Goal: Information Seeking & Learning: Find contact information

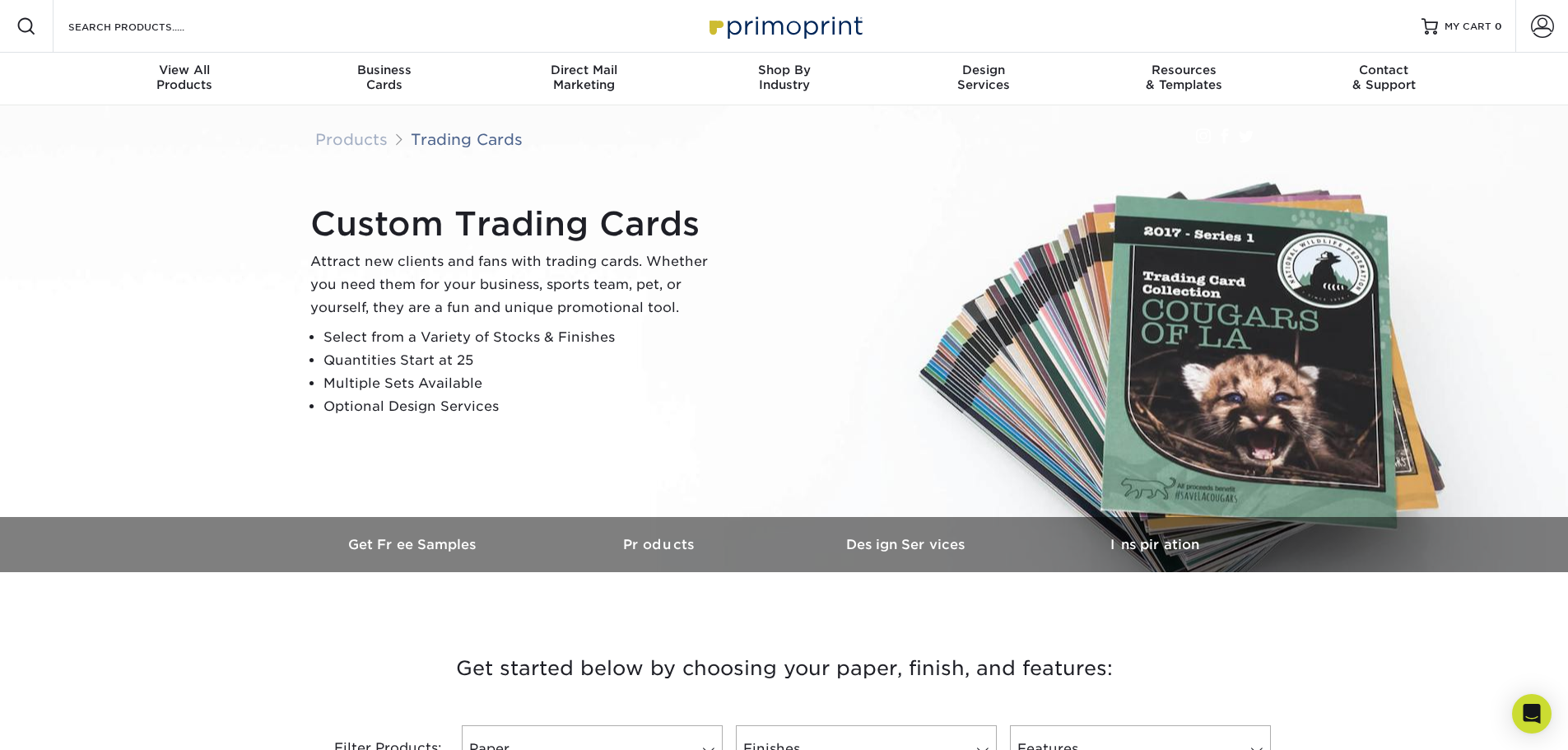
click at [777, 19] on img at bounding box center [784, 26] width 164 height 35
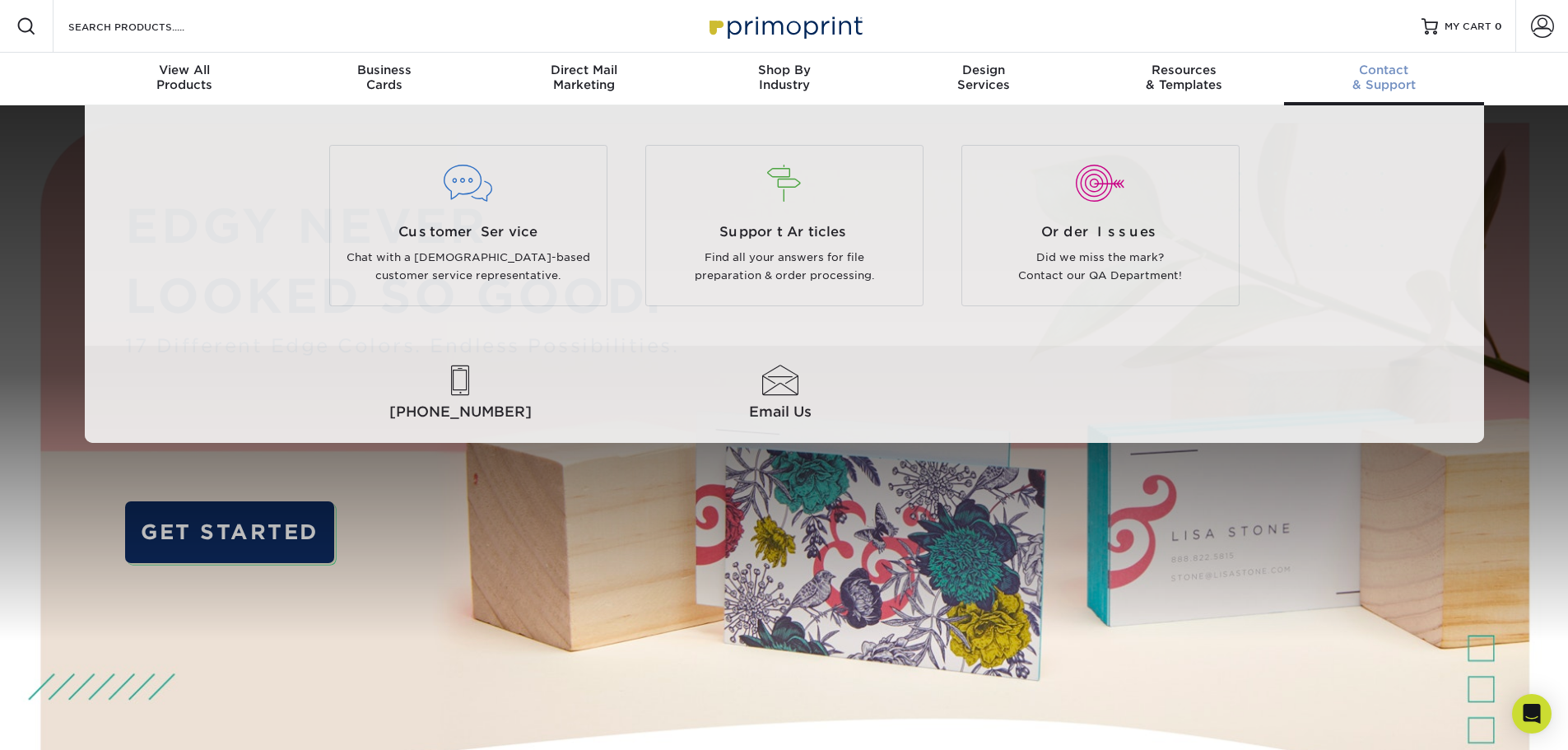
click at [1378, 83] on div "Contact & Support" at bounding box center [1383, 77] width 200 height 30
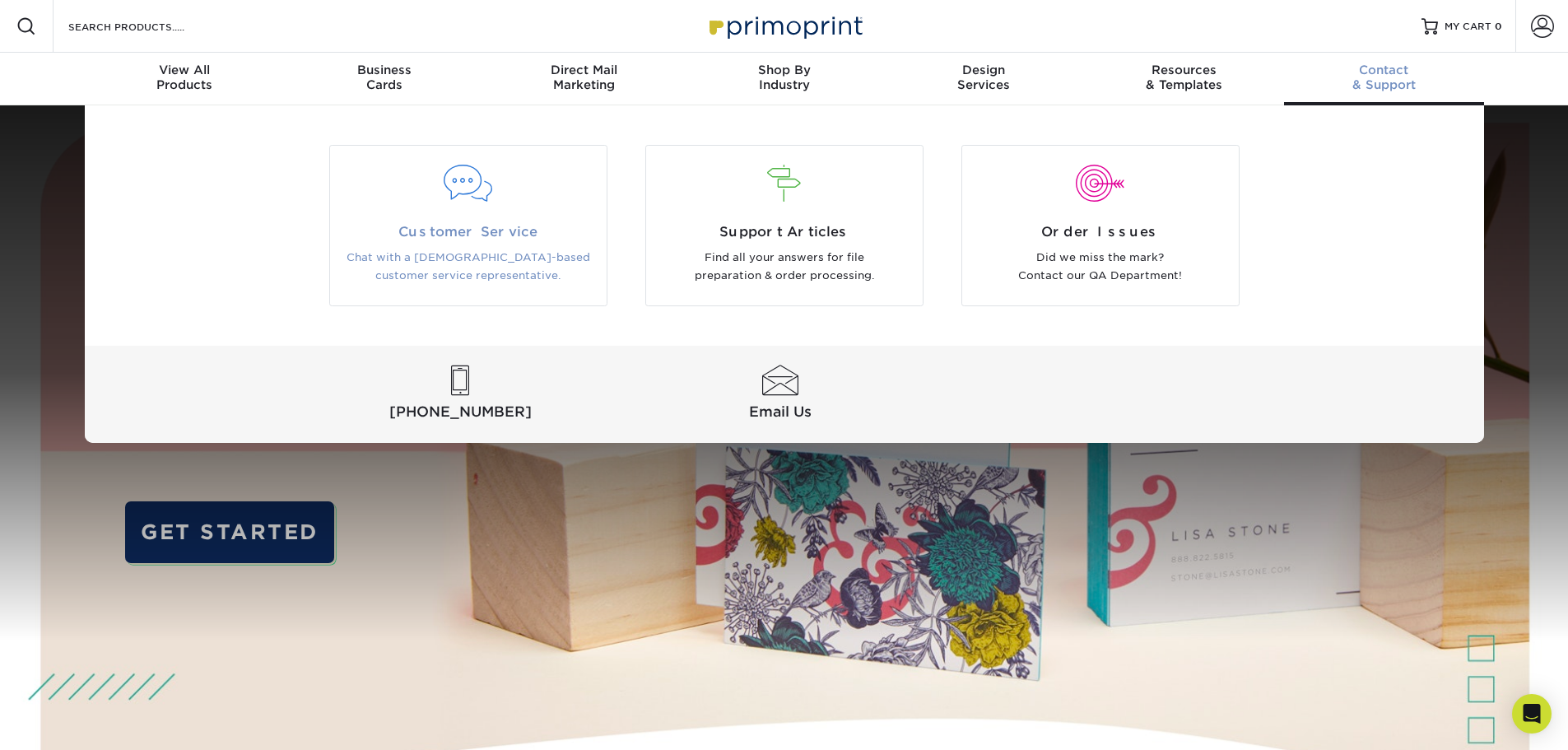
click at [427, 268] on p "Chat with a [DEMOGRAPHIC_DATA]-based customer service representative." at bounding box center [469, 267] width 252 height 37
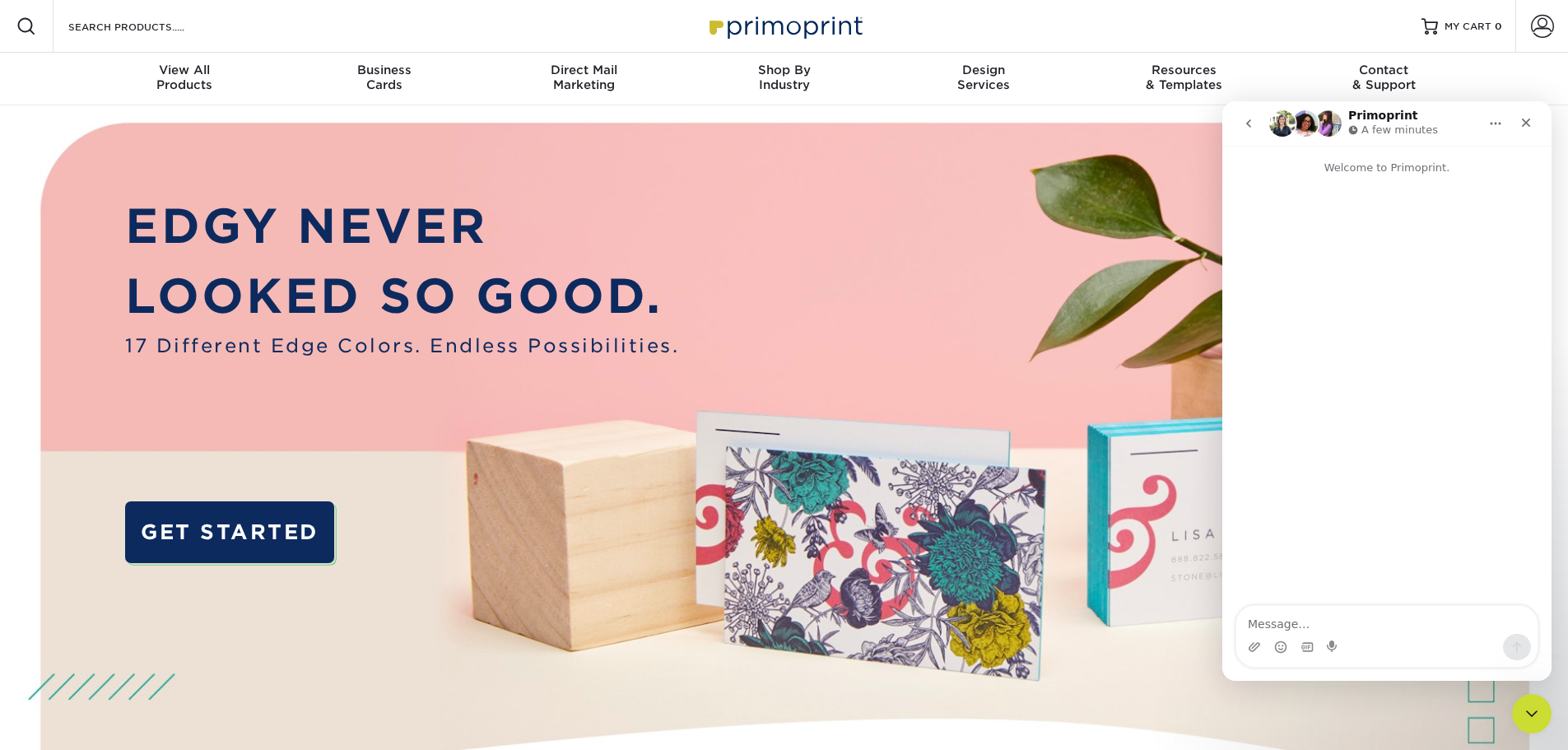
click at [1263, 623] on textarea "Message…" at bounding box center [1387, 620] width 301 height 28
click at [1282, 121] on img "Intercom messenger" at bounding box center [1281, 123] width 27 height 27
click at [1305, 126] on img "Intercom messenger" at bounding box center [1305, 123] width 27 height 27
click at [1326, 124] on img "Intercom messenger" at bounding box center [1328, 123] width 27 height 27
click at [1490, 122] on icon "Home" at bounding box center [1495, 123] width 11 height 3
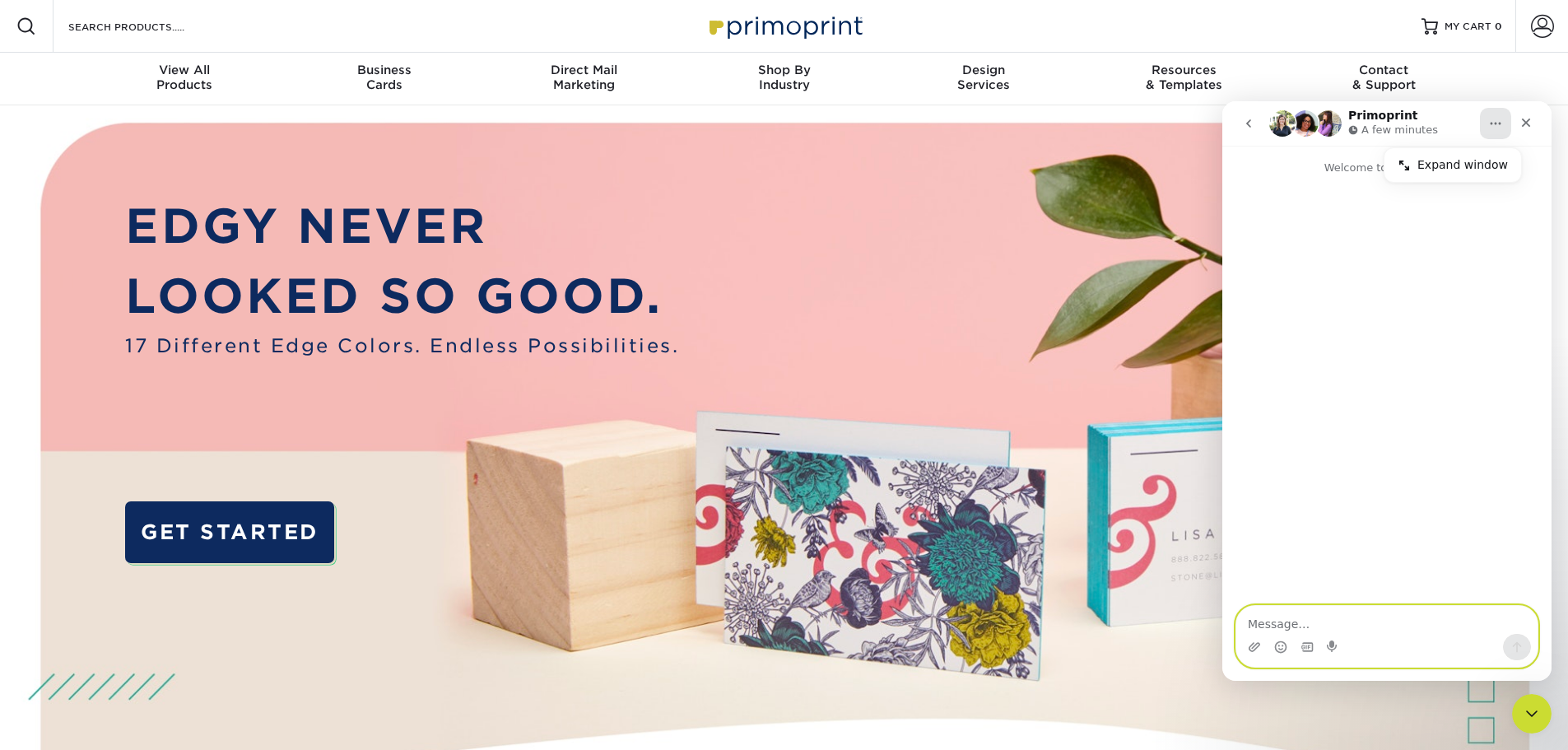
click at [1279, 614] on textarea "Message…" at bounding box center [1387, 620] width 301 height 28
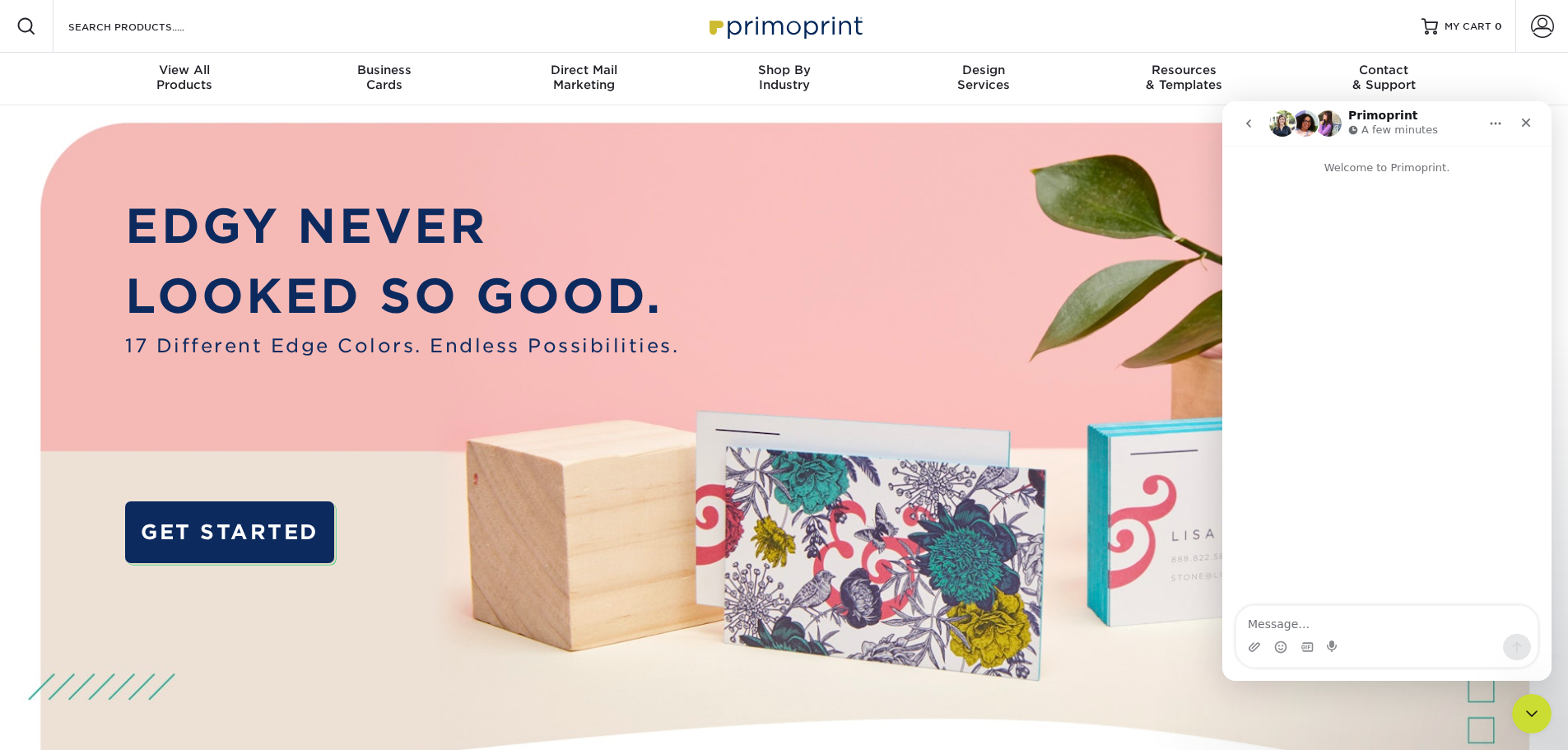
click at [1277, 122] on img "Intercom messenger" at bounding box center [1281, 123] width 27 height 27
click at [1243, 121] on icon "go back" at bounding box center [1248, 123] width 13 height 13
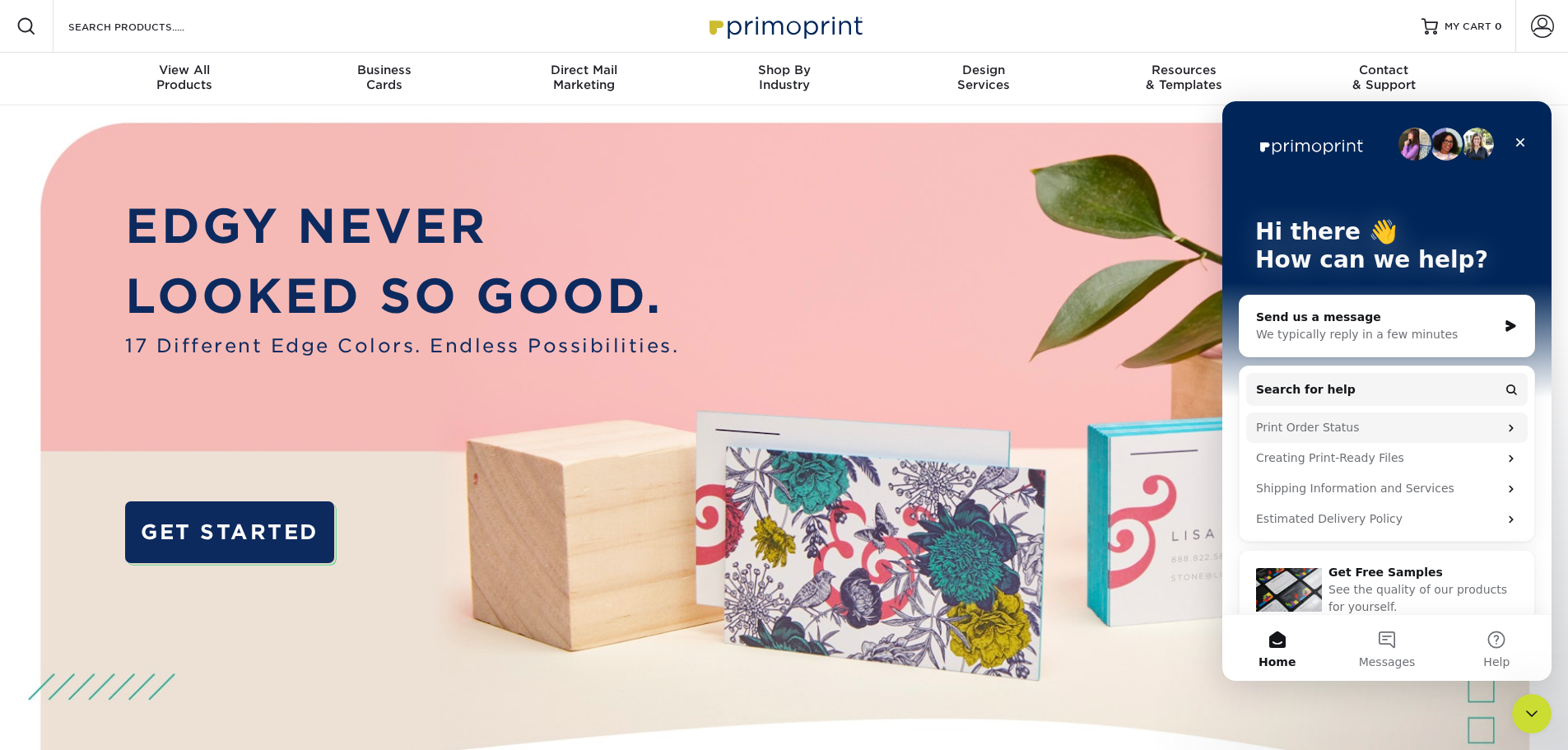
scroll to position [23, 0]
